Goal: Navigation & Orientation: Find specific page/section

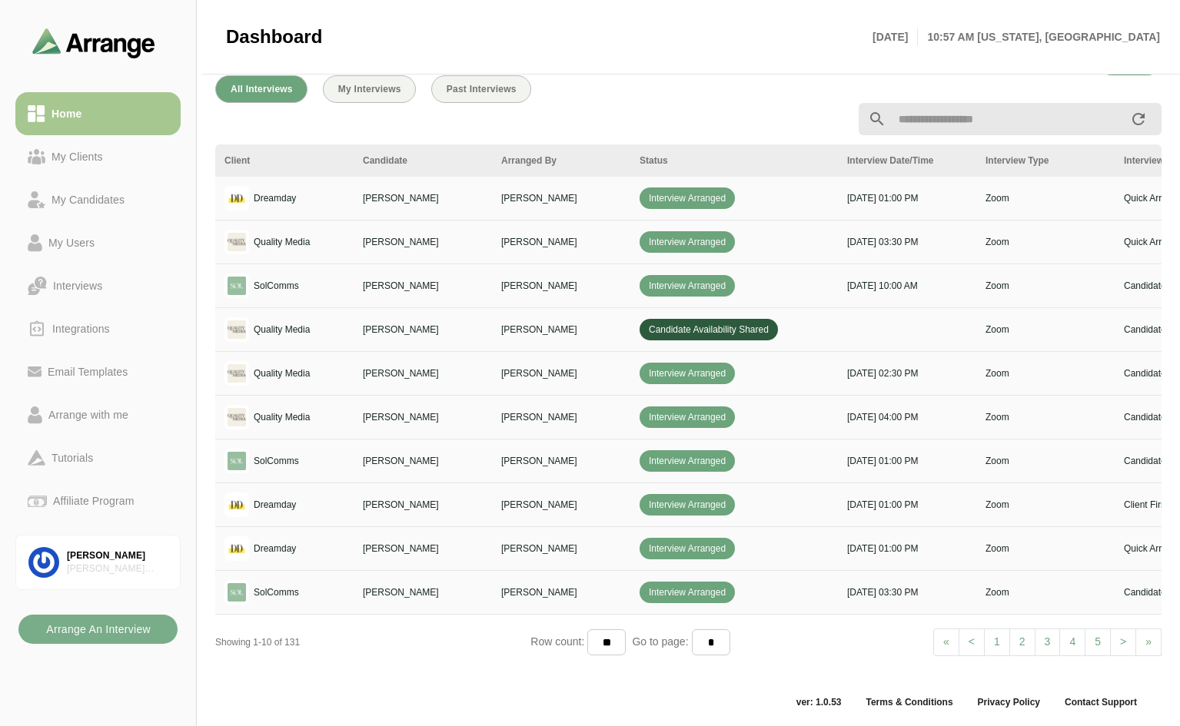
scroll to position [561, 0]
click at [1113, 639] on link "> Next" at bounding box center [1123, 642] width 26 height 28
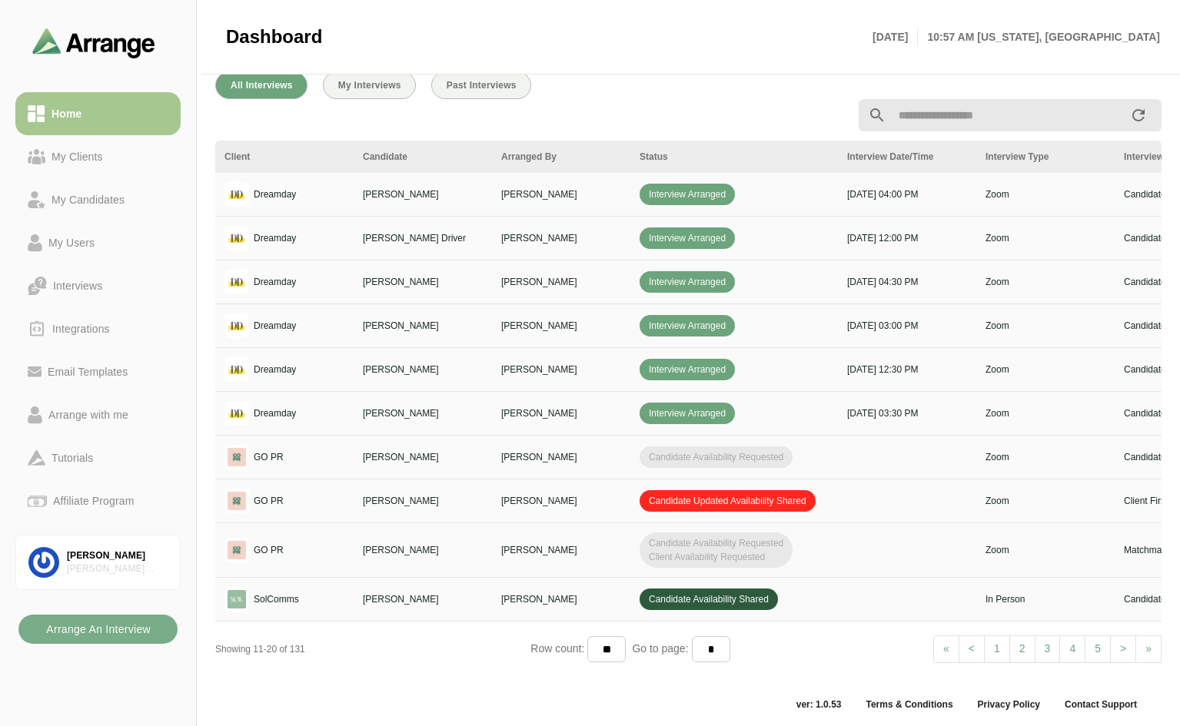
click at [975, 645] on link "< Prev" at bounding box center [971, 649] width 26 height 28
select select "*"
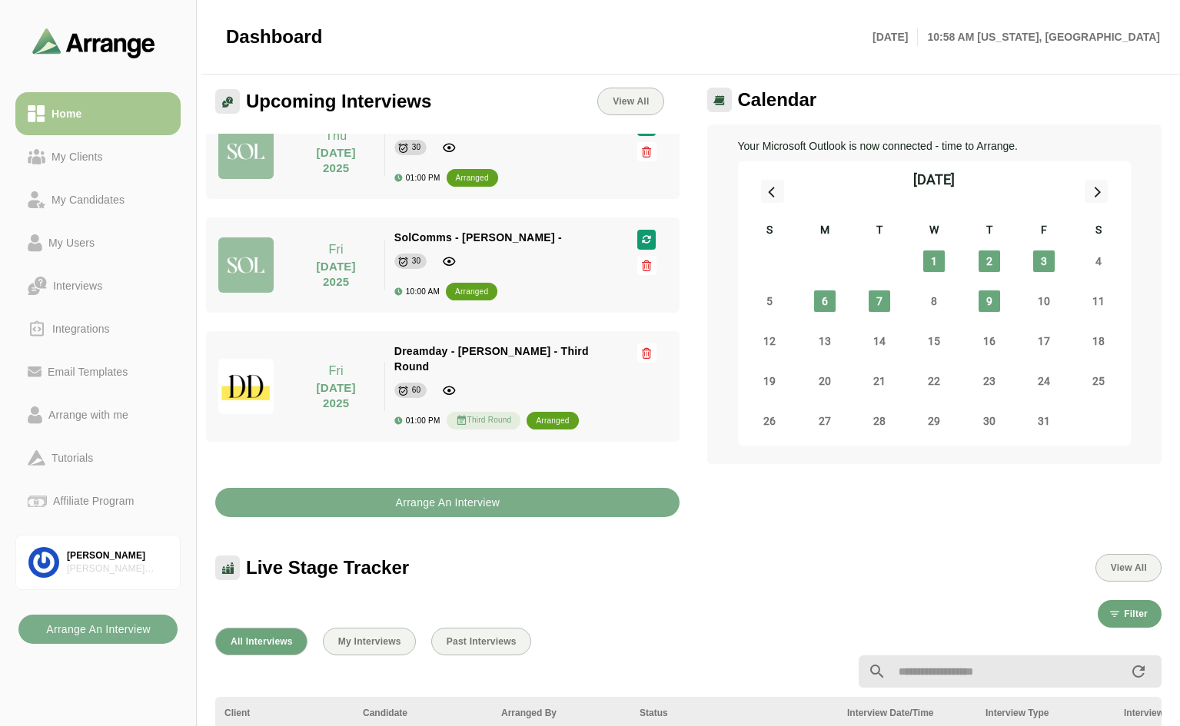
scroll to position [0, 0]
